Goal: Information Seeking & Learning: Find specific page/section

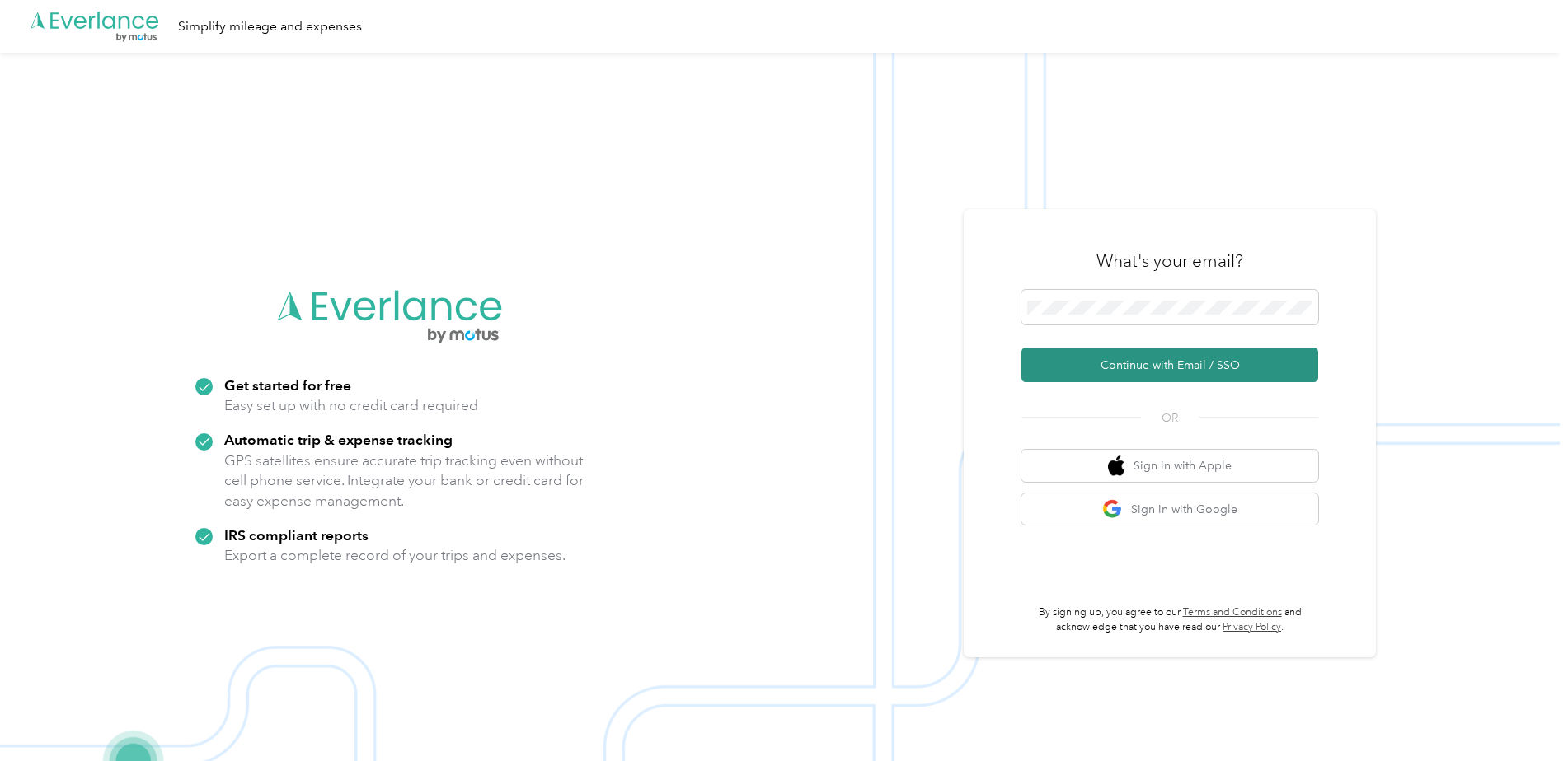
click at [1176, 362] on button "Continue with Email / SSO" at bounding box center [1169, 365] width 296 height 35
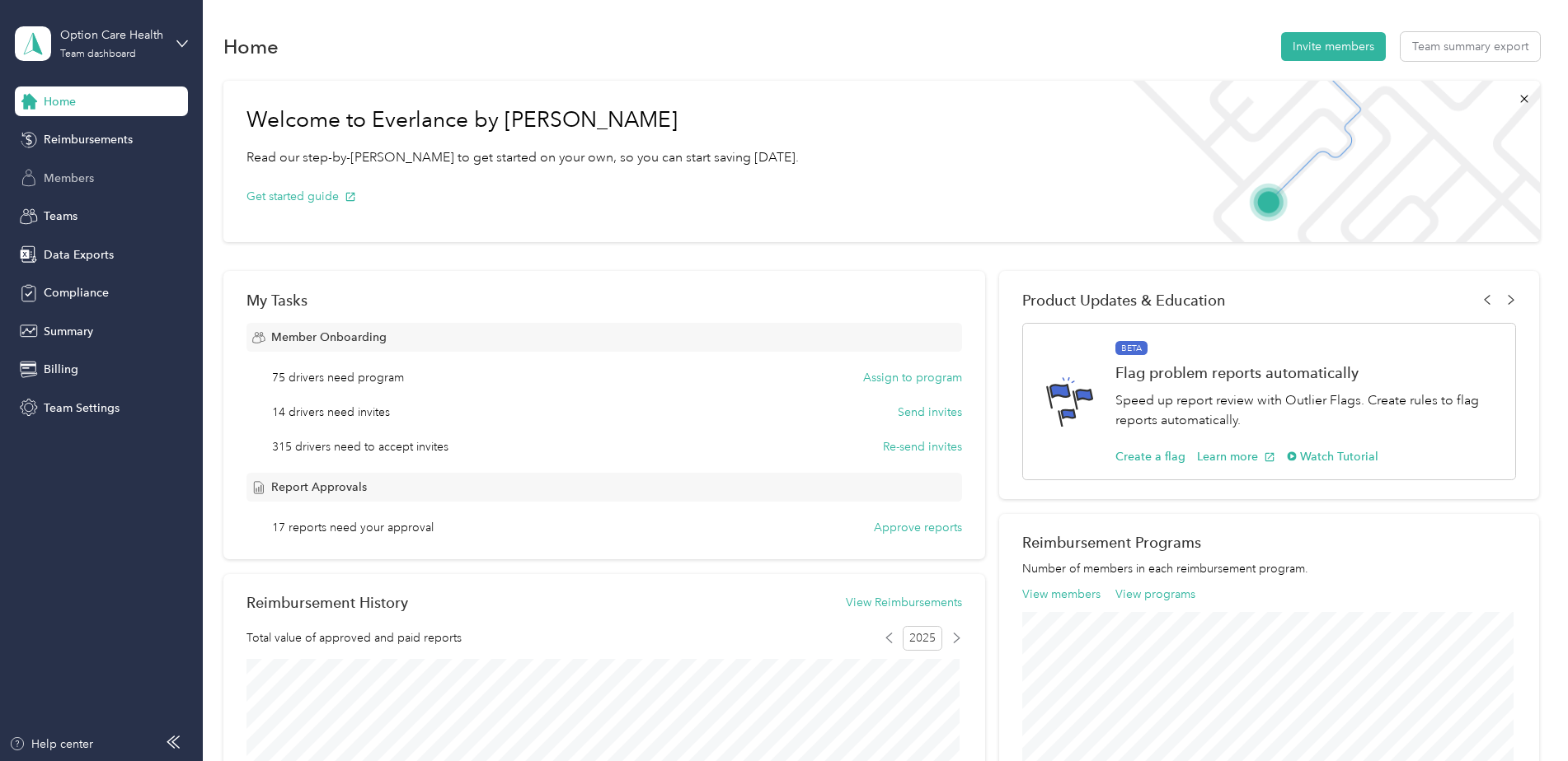
click at [72, 176] on span "Members" at bounding box center [68, 178] width 50 height 17
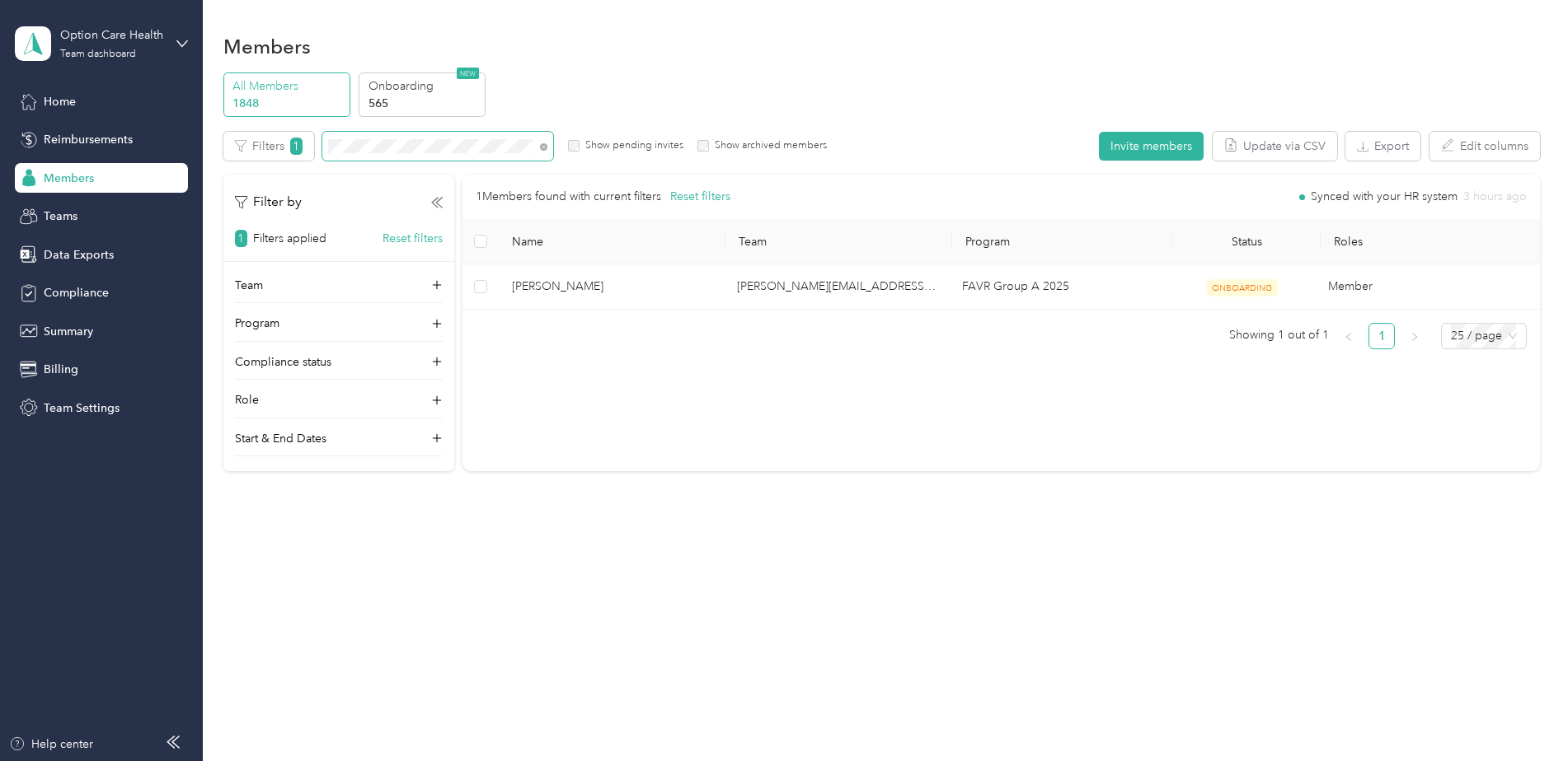
click at [322, 132] on div "Filters 1 Show pending invites Show archived members" at bounding box center [525, 146] width 604 height 29
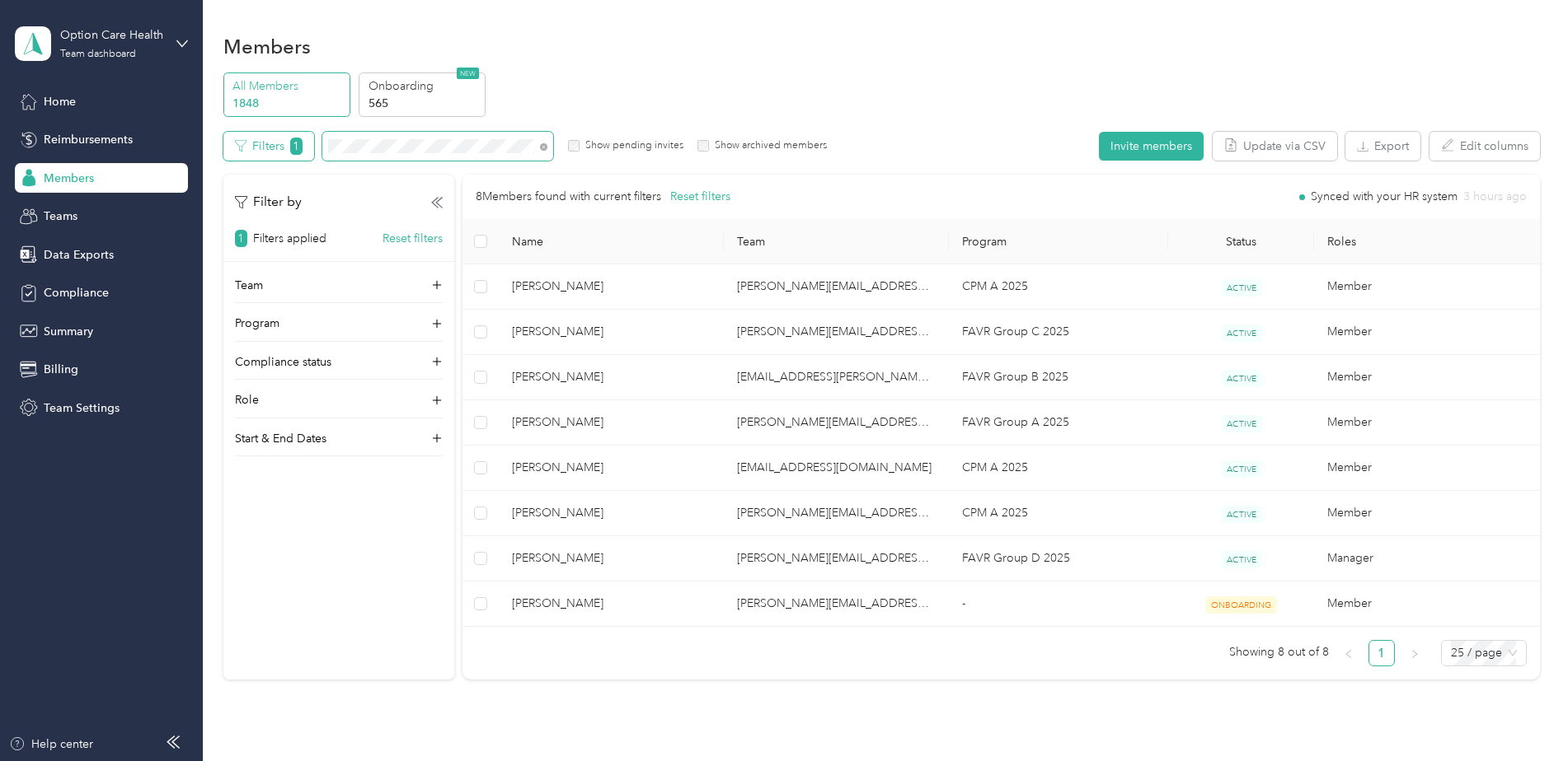
click at [286, 150] on div "Filters 1 Show pending invites Show archived members" at bounding box center [525, 146] width 604 height 29
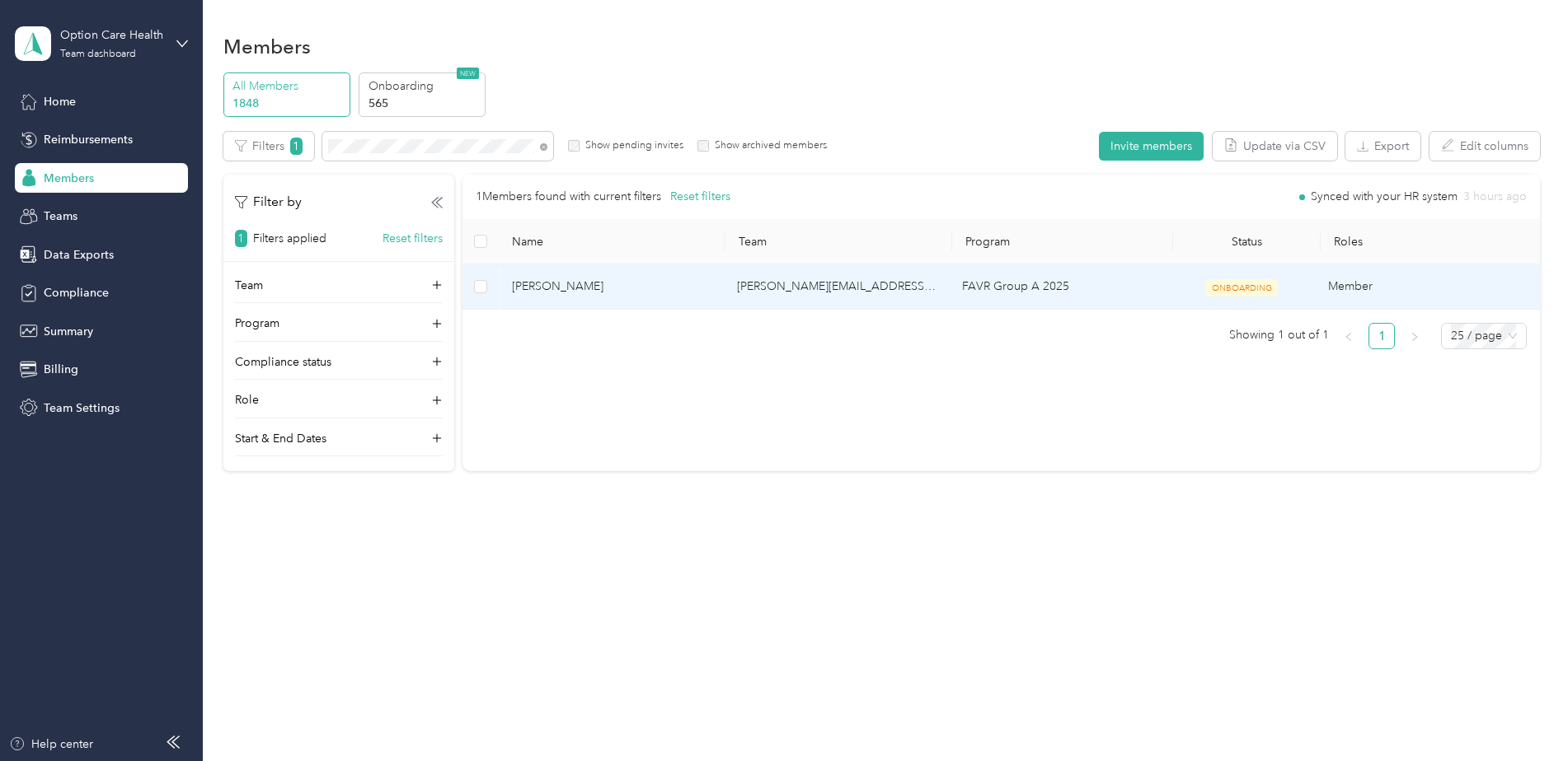
click at [680, 286] on span "[PERSON_NAME]" at bounding box center [611, 286] width 199 height 18
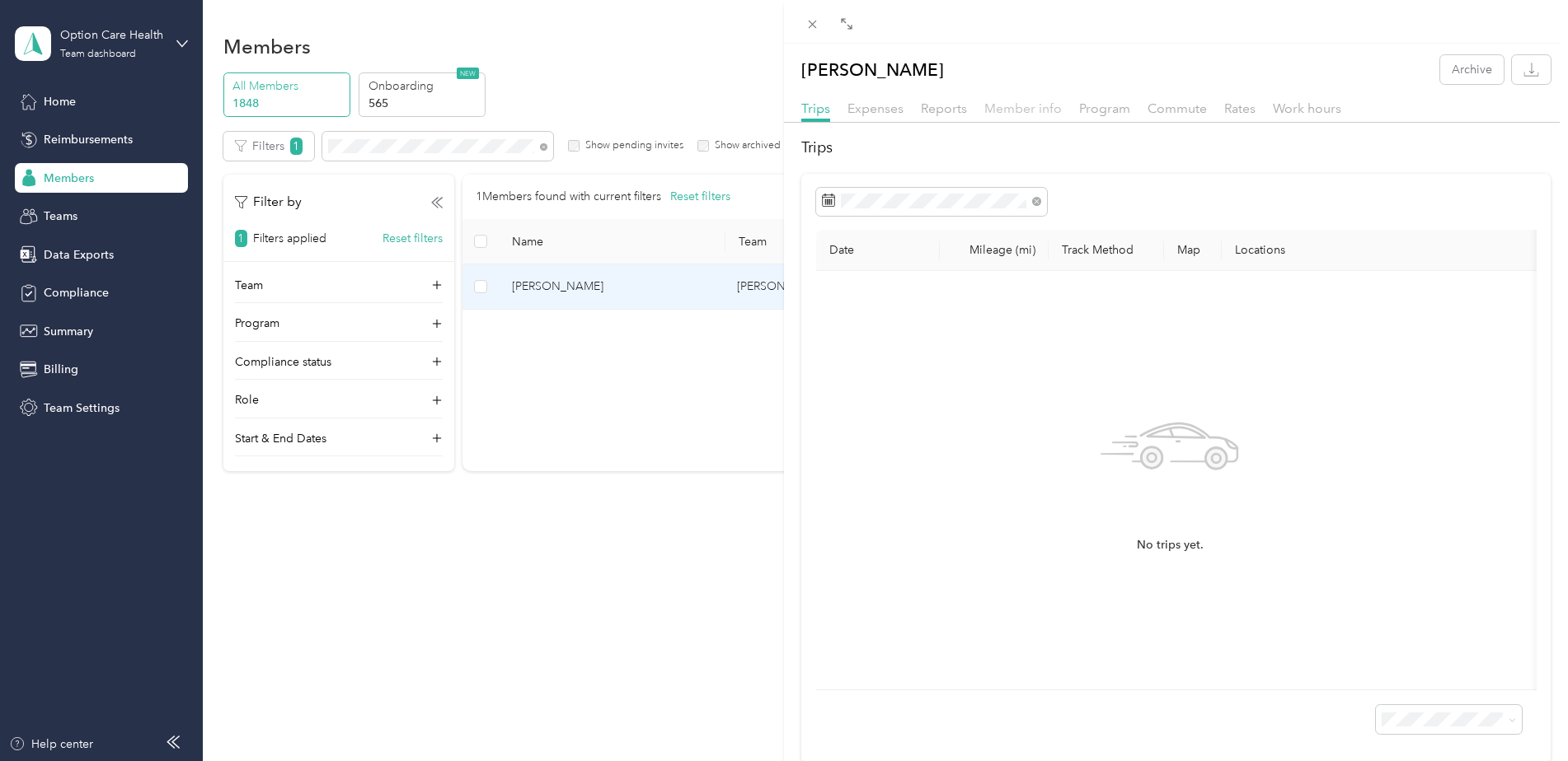
click at [1031, 103] on span "Member info" at bounding box center [1023, 108] width 77 height 16
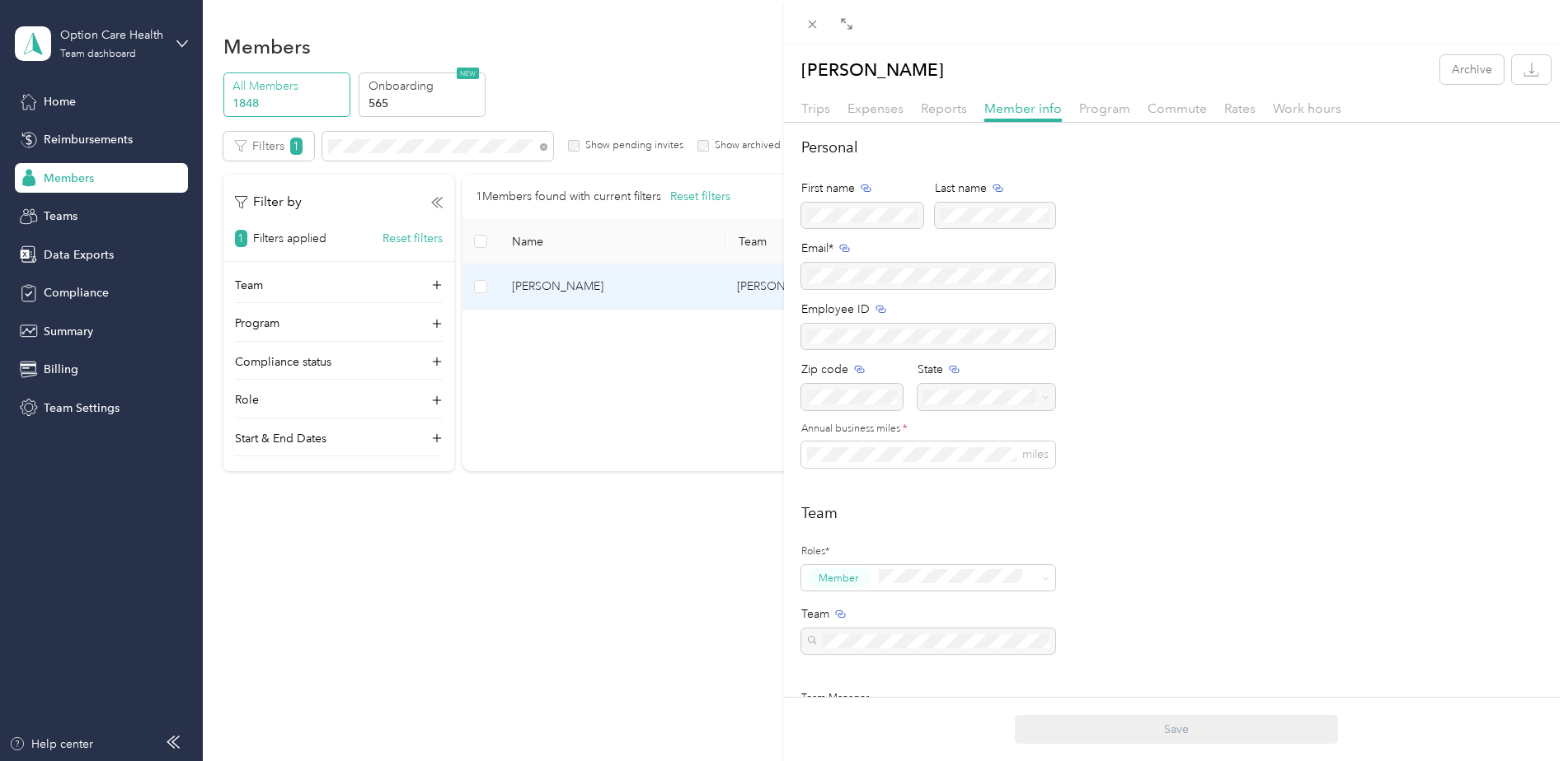
click at [176, 43] on div "[PERSON_NAME] Archive Trips Expenses Reports Member info Program Commute Rates …" at bounding box center [784, 380] width 1568 height 761
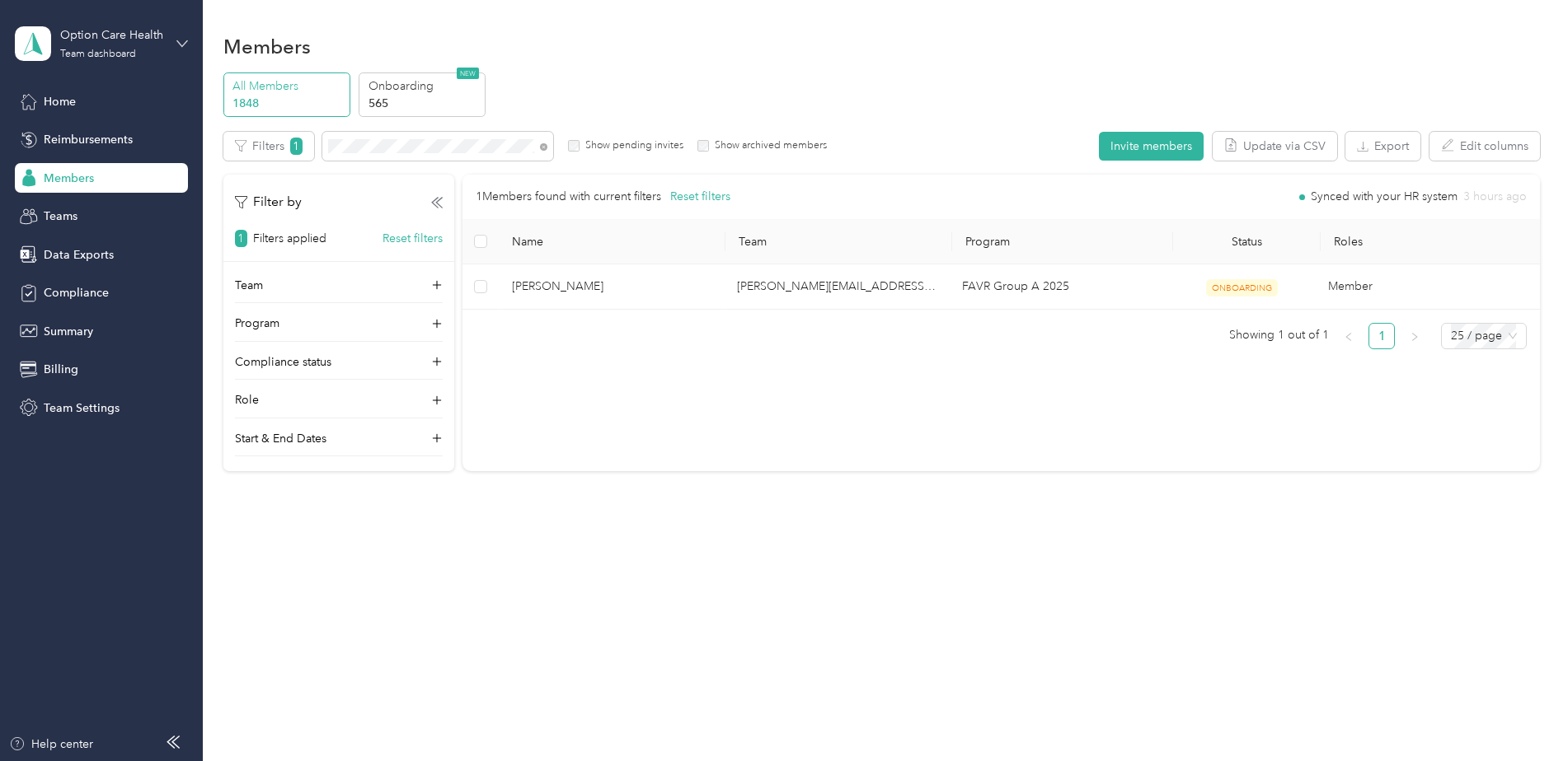
click at [179, 43] on icon at bounding box center [182, 43] width 10 height 6
click at [110, 204] on div "Log out" at bounding box center [188, 203] width 324 height 29
